Goal: Task Accomplishment & Management: Complete application form

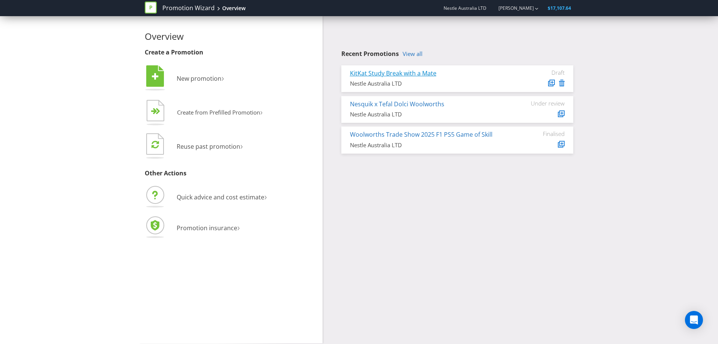
click at [415, 74] on link "KitKat Study Break with a Mate" at bounding box center [393, 73] width 86 height 8
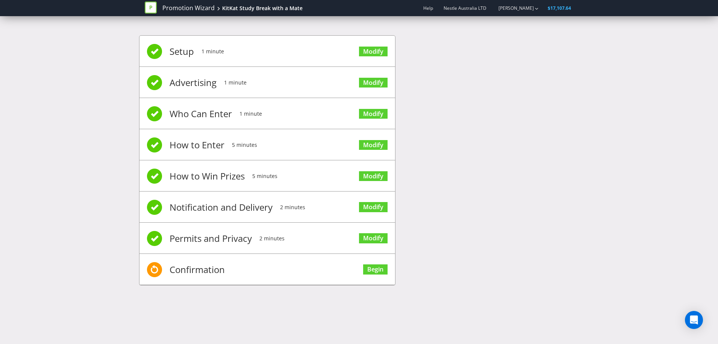
click at [434, 193] on div "Setup 1 minute Modify Advertising 1 minute Modify Who Can Enter 1 minute Modify…" at bounding box center [359, 164] width 440 height 280
click at [370, 270] on link "Begin" at bounding box center [375, 270] width 24 height 10
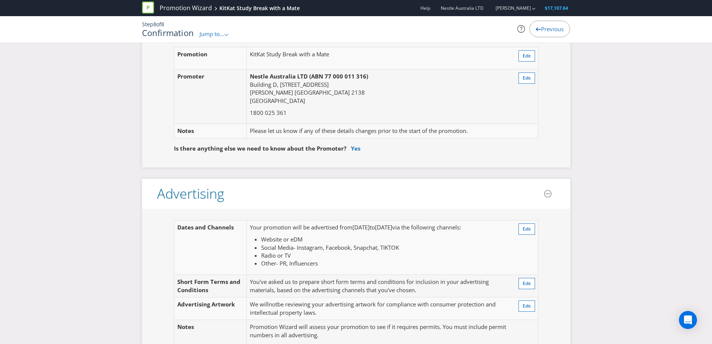
scroll to position [75, 0]
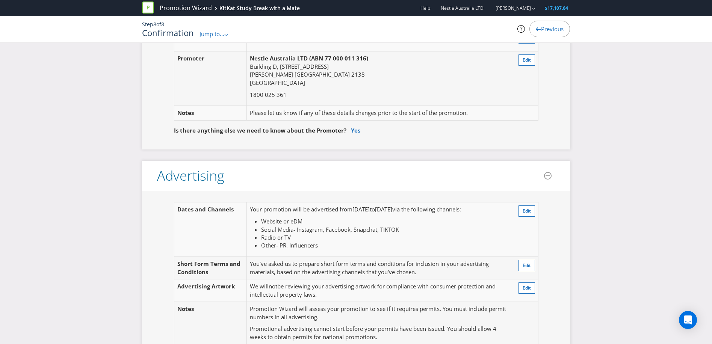
drag, startPoint x: 256, startPoint y: 209, endPoint x: 381, endPoint y: 255, distance: 133.2
click at [381, 255] on td "Your promotion will be advertised from [DATE] to [DATE] via the following chann…" at bounding box center [379, 230] width 264 height 55
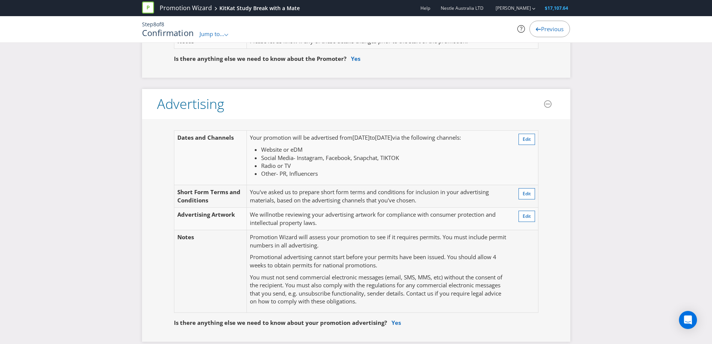
scroll to position [150, 0]
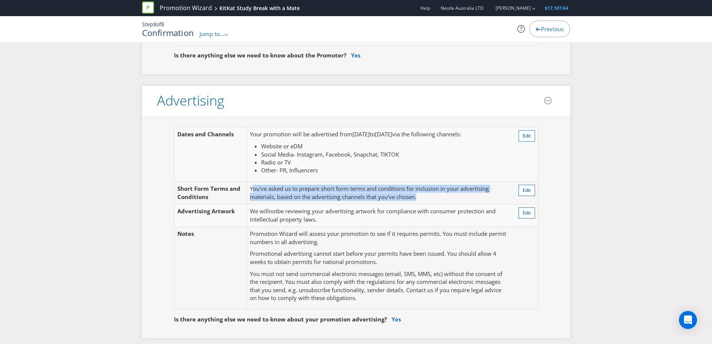
drag, startPoint x: 255, startPoint y: 190, endPoint x: 470, endPoint y: 204, distance: 215.9
click at [470, 204] on td "You've asked us to prepare short form terms and conditions for inclusion in you…" at bounding box center [379, 193] width 264 height 23
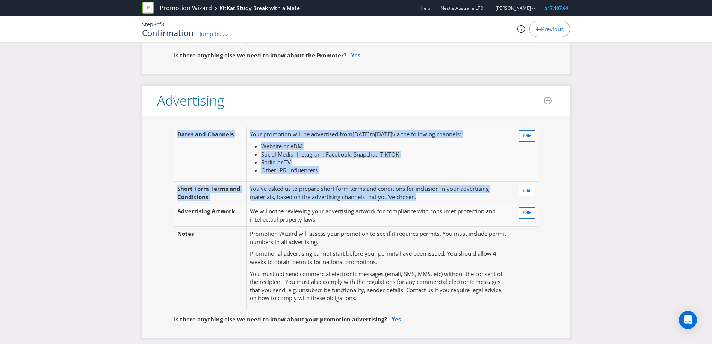
drag, startPoint x: 447, startPoint y: 201, endPoint x: 161, endPoint y: 128, distance: 295.3
click at [161, 128] on fieldset "Dates and Channels Your promotion will be advertised from [DATE] to [DATE] via …" at bounding box center [356, 222] width 399 height 191
drag, startPoint x: 161, startPoint y: 128, endPoint x: 281, endPoint y: 145, distance: 120.8
click at [281, 145] on span "Website or eDM" at bounding box center [281, 146] width 41 height 8
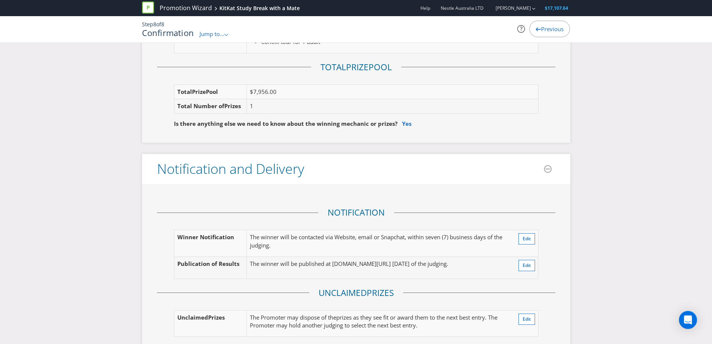
scroll to position [1053, 0]
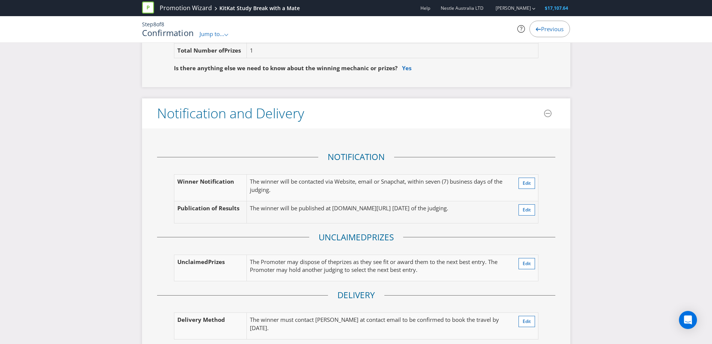
drag, startPoint x: 497, startPoint y: 211, endPoint x: 148, endPoint y: 109, distance: 363.3
click at [148, 109] on section "Notification and Delivery Notification Winner Notification The winner will be c…" at bounding box center [356, 234] width 429 height 270
drag, startPoint x: 148, startPoint y: 109, endPoint x: 155, endPoint y: 117, distance: 10.6
click at [155, 117] on div "Notification and Delivery" at bounding box center [226, 113] width 157 height 15
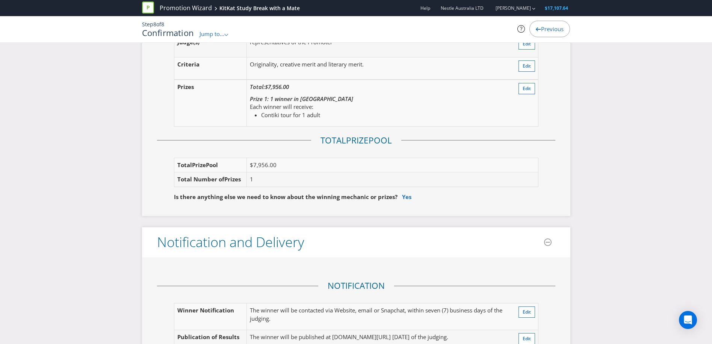
scroll to position [902, 0]
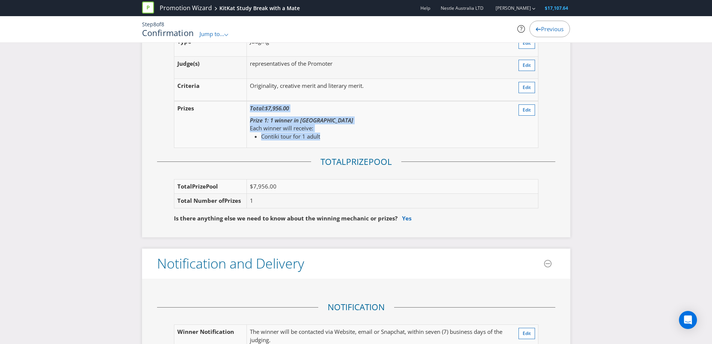
drag, startPoint x: 330, startPoint y: 138, endPoint x: 242, endPoint y: 109, distance: 92.6
click at [242, 109] on tr "Prize s Total: $7,956.00 Prize 1: 1 winner in [GEOGRAPHIC_DATA] Each winner wil…" at bounding box center [356, 124] width 364 height 47
drag, startPoint x: 242, startPoint y: 109, endPoint x: 319, endPoint y: 133, distance: 81.0
click at [319, 133] on li "Contiki tour for 1 adult" at bounding box center [371, 137] width 220 height 8
click at [526, 109] on span "Edit" at bounding box center [527, 110] width 8 height 6
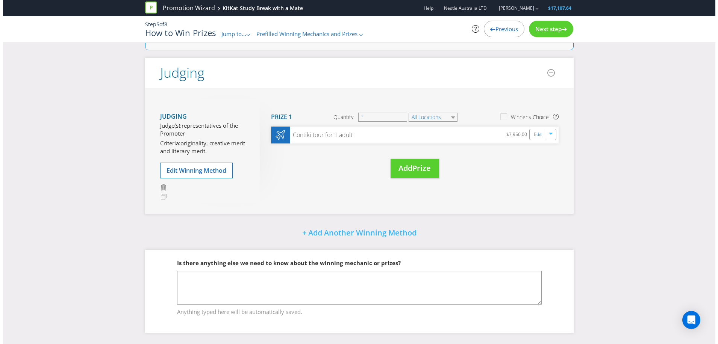
scroll to position [104, 0]
click at [385, 117] on input "1" at bounding box center [379, 117] width 49 height 9
click at [541, 139] on div "Edit" at bounding box center [535, 134] width 17 height 11
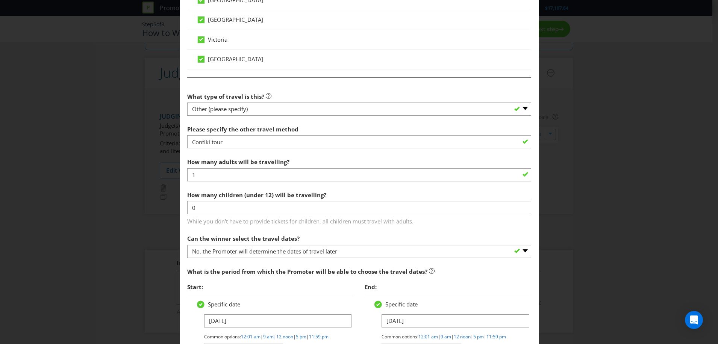
scroll to position [602, 0]
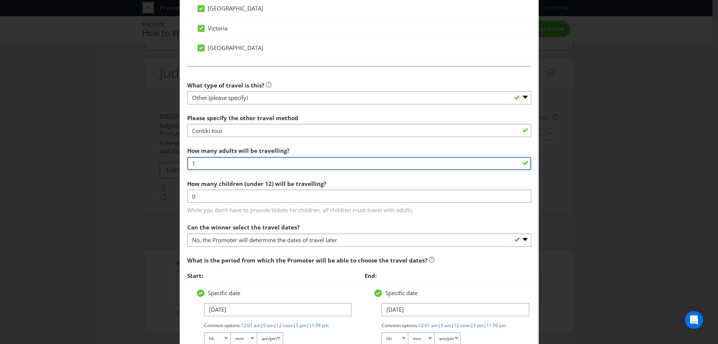
drag, startPoint x: 215, startPoint y: 165, endPoint x: 53, endPoint y: 147, distance: 163.0
click at [70, 156] on div "Edit Prize [GEOGRAPHIC_DATA] [GEOGRAPHIC_DATA] [GEOGRAPHIC_DATA] [GEOGRAPHIC_DA…" at bounding box center [359, 172] width 718 height 344
type input "2"
click at [250, 182] on span "How many children (under 12) will be travelling?" at bounding box center [256, 184] width 139 height 8
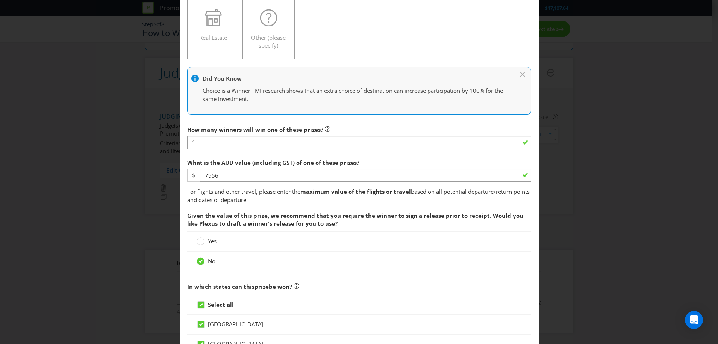
scroll to position [188, 0]
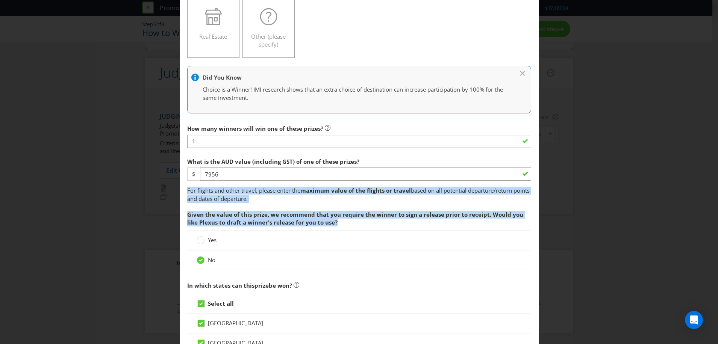
drag, startPoint x: 331, startPoint y: 220, endPoint x: 179, endPoint y: 189, distance: 155.8
drag, startPoint x: 179, startPoint y: 189, endPoint x: 384, endPoint y: 227, distance: 208.8
click at [384, 227] on span "Given the value of this prize, we recommend that you require the winner to sign…" at bounding box center [359, 219] width 344 height 24
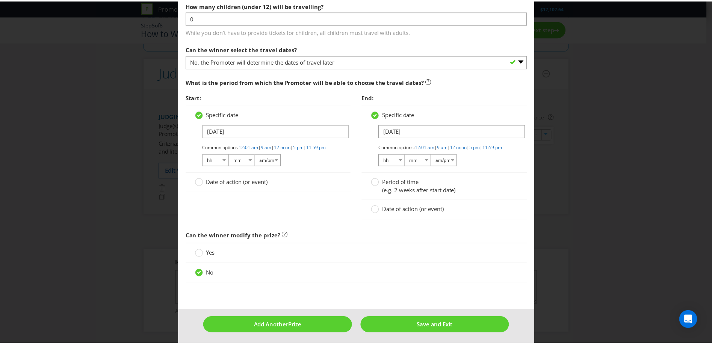
scroll to position [790, 0]
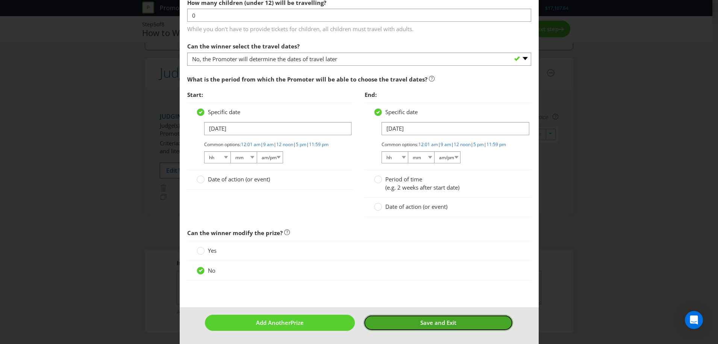
click at [430, 329] on button "Save and Exit" at bounding box center [439, 323] width 150 height 16
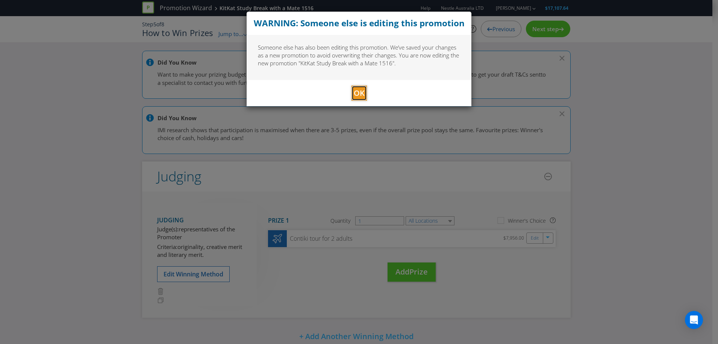
click at [358, 92] on span "OK" at bounding box center [359, 93] width 11 height 10
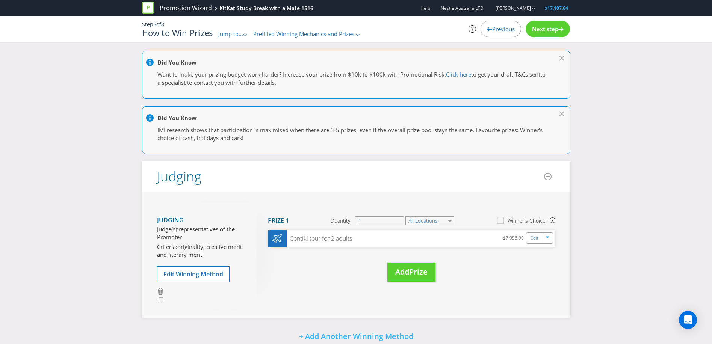
click at [609, 108] on div "Did You Know Want to make your prizing budget work harder? Increase your prize …" at bounding box center [356, 249] width 712 height 397
click at [200, 6] on link "Promotion Wizard" at bounding box center [186, 8] width 52 height 9
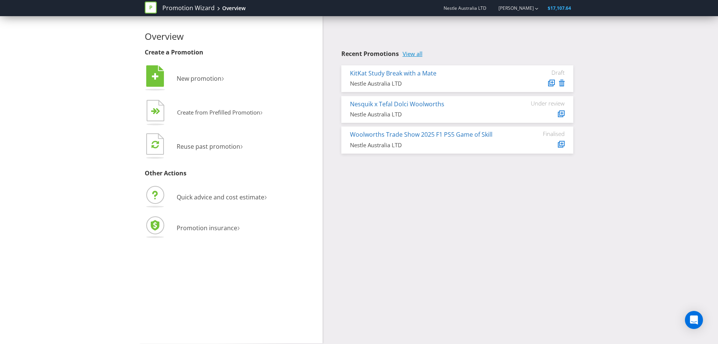
click at [417, 53] on link "View all" at bounding box center [413, 54] width 20 height 6
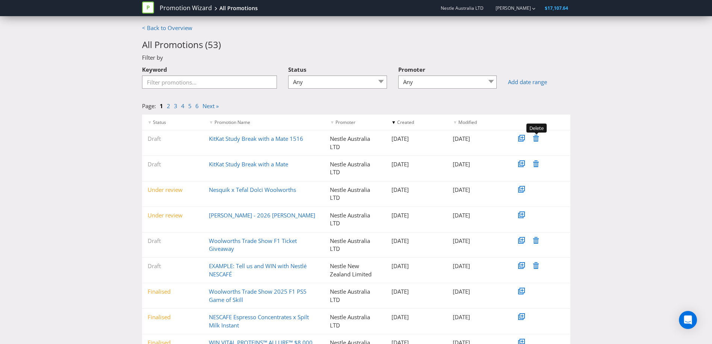
click at [535, 138] on icon at bounding box center [537, 138] width 6 height 7
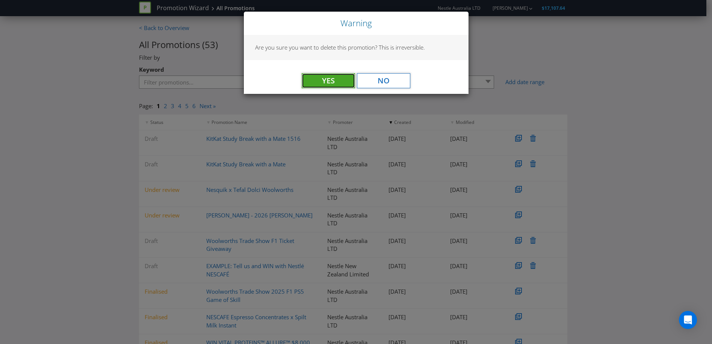
click at [334, 79] on button "Yes" at bounding box center [328, 80] width 53 height 15
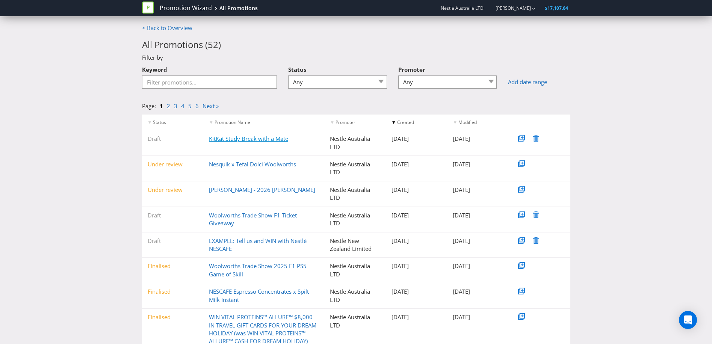
click at [236, 136] on link "KitKat Study Break with a Mate" at bounding box center [248, 139] width 79 height 8
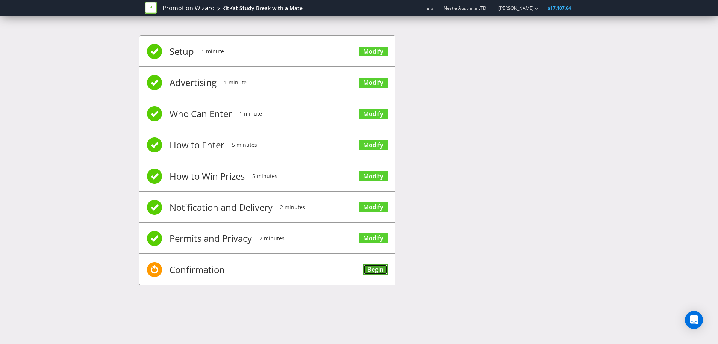
click at [379, 270] on link "Begin" at bounding box center [375, 270] width 24 height 10
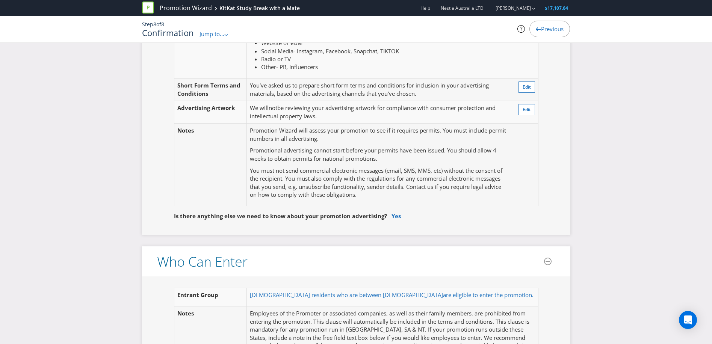
scroll to position [263, 0]
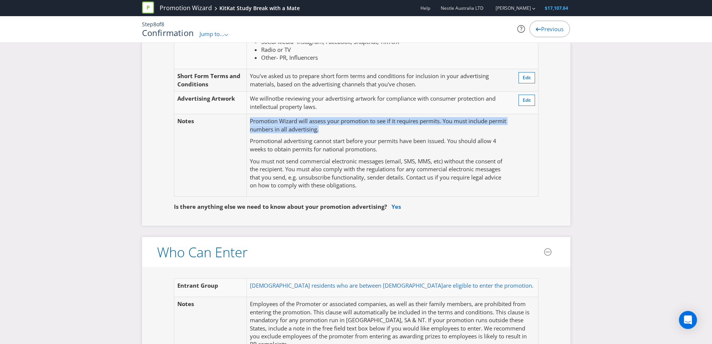
drag, startPoint x: 250, startPoint y: 120, endPoint x: 370, endPoint y: 130, distance: 120.8
click at [370, 130] on td "Promotion Wizard will assess your promotion to see if it requires permits. You …" at bounding box center [379, 155] width 264 height 83
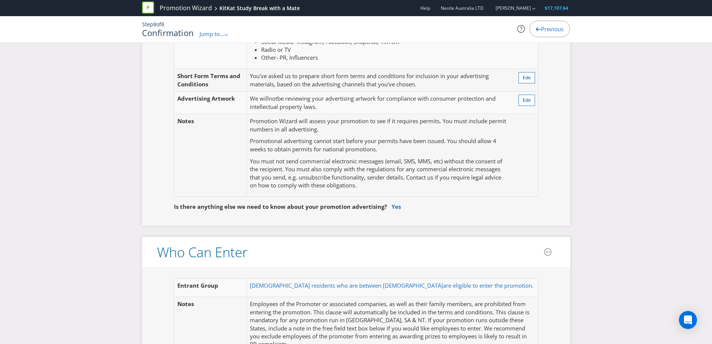
drag, startPoint x: 370, startPoint y: 130, endPoint x: 365, endPoint y: 136, distance: 6.9
click at [365, 136] on td "Promotion Wizard will assess your promotion to see if it requires permits. You …" at bounding box center [379, 155] width 264 height 83
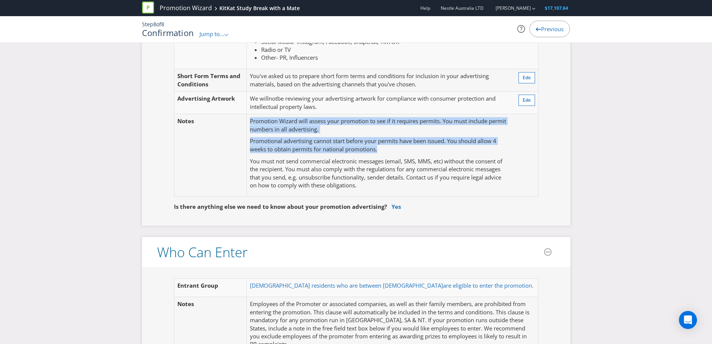
drag, startPoint x: 398, startPoint y: 147, endPoint x: 242, endPoint y: 118, distance: 158.8
click at [242, 118] on tr "Notes Promotion Wizard will assess your promotion to see if it requires permits…" at bounding box center [356, 155] width 364 height 83
drag, startPoint x: 242, startPoint y: 118, endPoint x: 466, endPoint y: 145, distance: 225.3
click at [466, 145] on p "Promotional advertising cannot start before your permits have been issued. You …" at bounding box center [379, 145] width 258 height 16
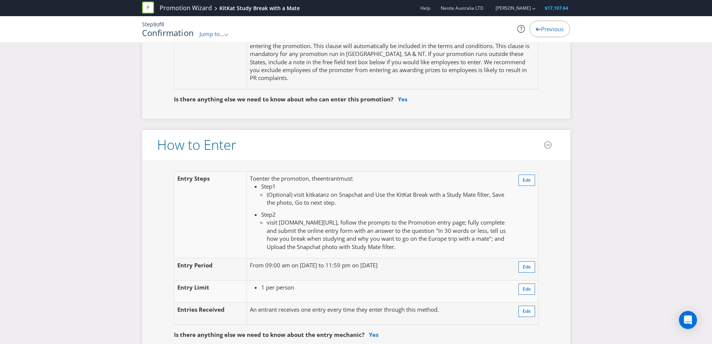
scroll to position [526, 0]
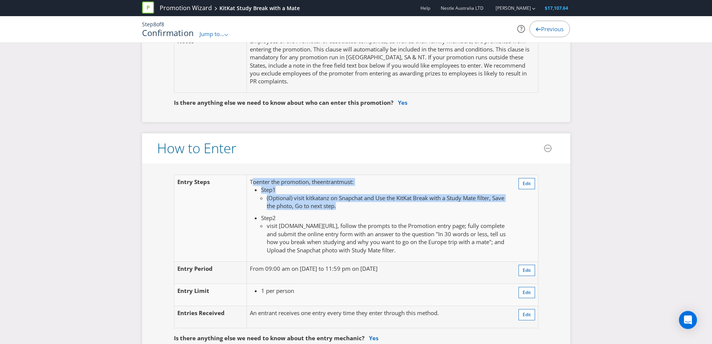
drag, startPoint x: 252, startPoint y: 181, endPoint x: 355, endPoint y: 211, distance: 106.5
click at [355, 211] on td "To enter the promotion , the entrant must : Step 1 (Optional) visit kitkatanz o…" at bounding box center [379, 218] width 264 height 87
drag, startPoint x: 354, startPoint y: 206, endPoint x: 258, endPoint y: 182, distance: 99.0
click at [258, 182] on td "To enter the promotion , the entrant must : Step 1 (Optional) visit kitkatanz o…" at bounding box center [379, 218] width 264 height 87
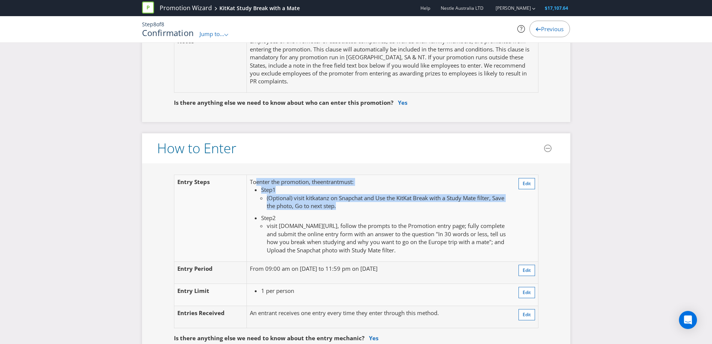
drag, startPoint x: 258, startPoint y: 182, endPoint x: 406, endPoint y: 202, distance: 149.9
click at [406, 202] on li "(Optional) visit kitkatanz on Snapchat and Use the KitKat Break with a Study Ma…" at bounding box center [387, 202] width 241 height 16
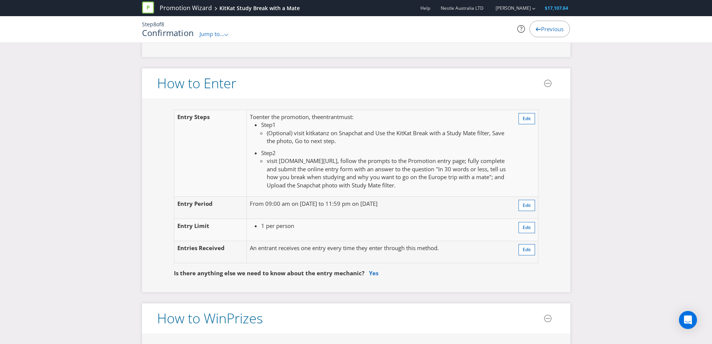
scroll to position [602, 0]
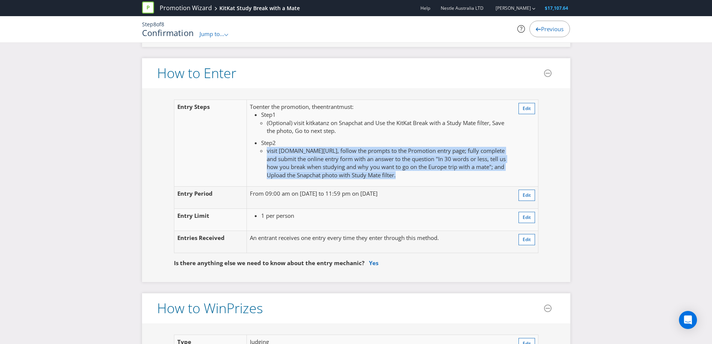
drag, startPoint x: 431, startPoint y: 176, endPoint x: 261, endPoint y: 149, distance: 171.7
click at [267, 149] on li "visit [DOMAIN_NAME][URL], follow the prompts to the Promotion entry page; fully…" at bounding box center [387, 163] width 241 height 32
drag, startPoint x: 261, startPoint y: 149, endPoint x: 385, endPoint y: 164, distance: 124.7
click at [385, 164] on span "visit [DOMAIN_NAME][URL], follow the prompts to the Promotion entry page; fully…" at bounding box center [386, 163] width 239 height 32
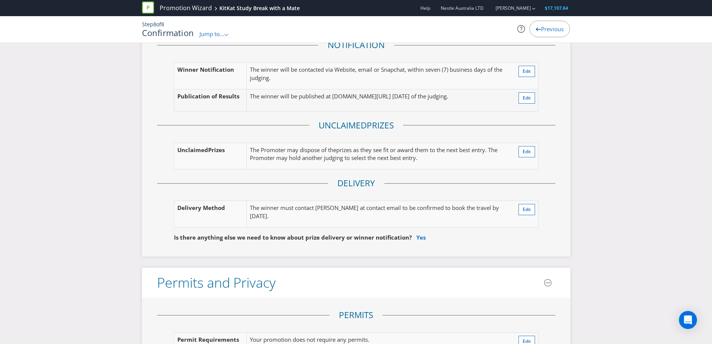
scroll to position [1166, 0]
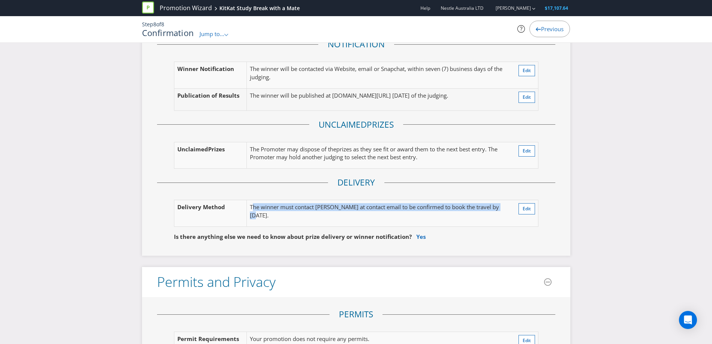
drag, startPoint x: 254, startPoint y: 207, endPoint x: 503, endPoint y: 208, distance: 248.5
click at [503, 208] on p "The winner must contact [PERSON_NAME] at contact email to be confirmed to book …" at bounding box center [379, 211] width 258 height 16
click at [494, 209] on p "The winner must contact [PERSON_NAME] at contact email to be confirmed to book …" at bounding box center [379, 211] width 258 height 16
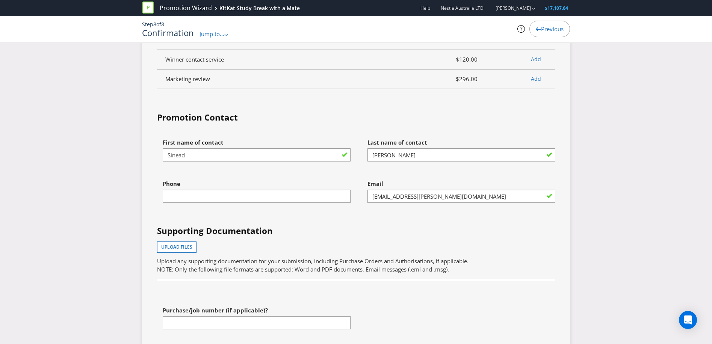
scroll to position [1918, 0]
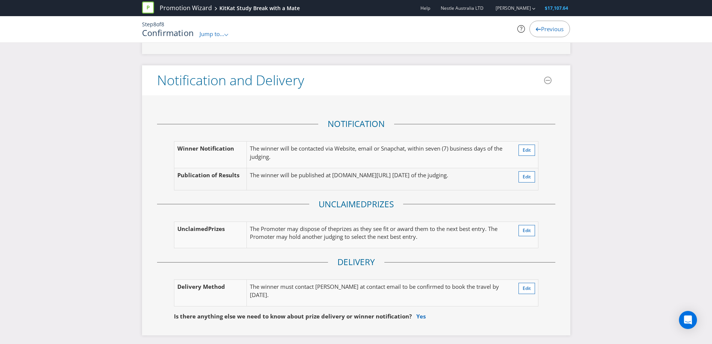
scroll to position [1087, 0]
